Goal: Navigation & Orientation: Find specific page/section

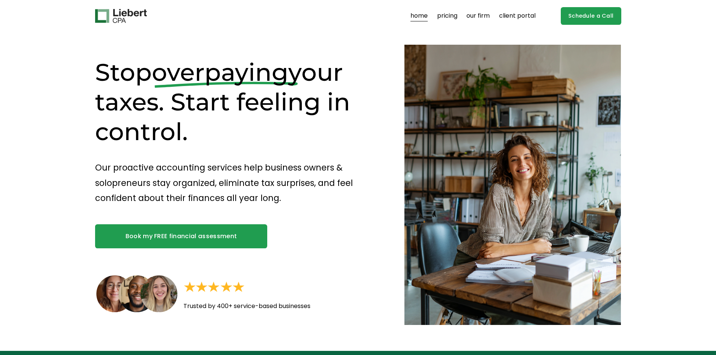
click at [475, 16] on link "our firm" at bounding box center [477, 16] width 23 height 12
